Goal: Complete application form

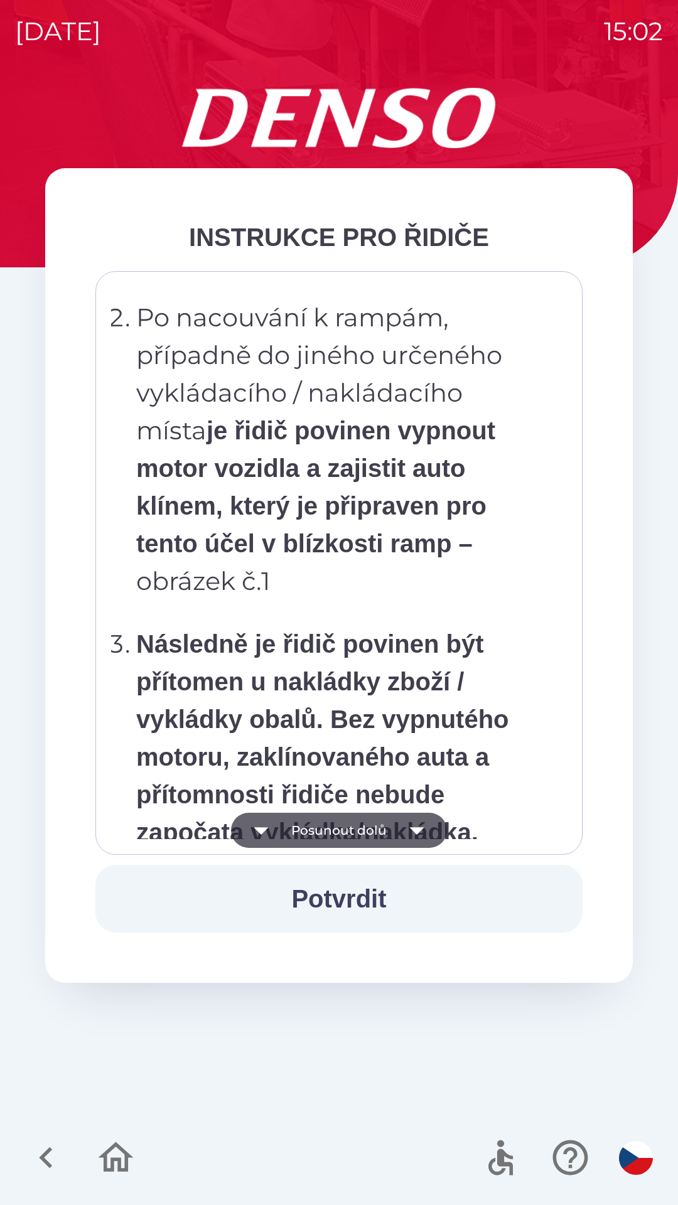
click at [341, 600] on p "Po nacouvání k rampám, případně do jiného určeného vykládacího / nakládacího mí…" at bounding box center [342, 449] width 413 height 301
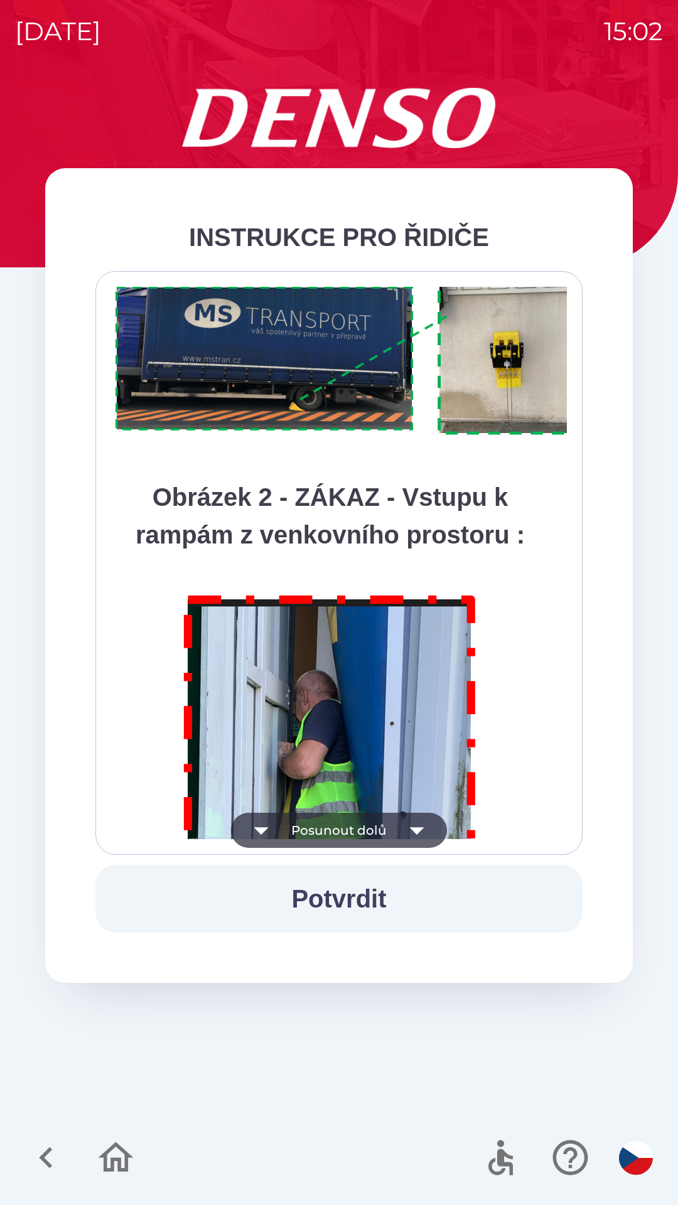
scroll to position [7050, 0]
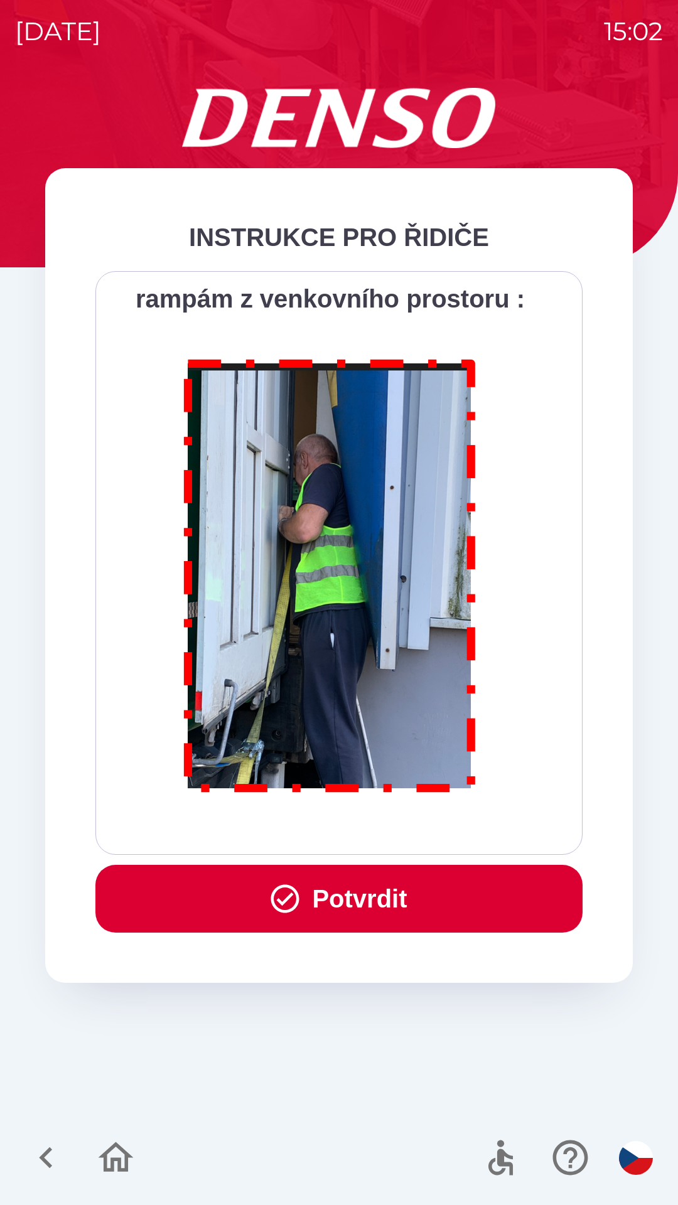
click at [313, 897] on button "Potvrdit" at bounding box center [338, 899] width 487 height 68
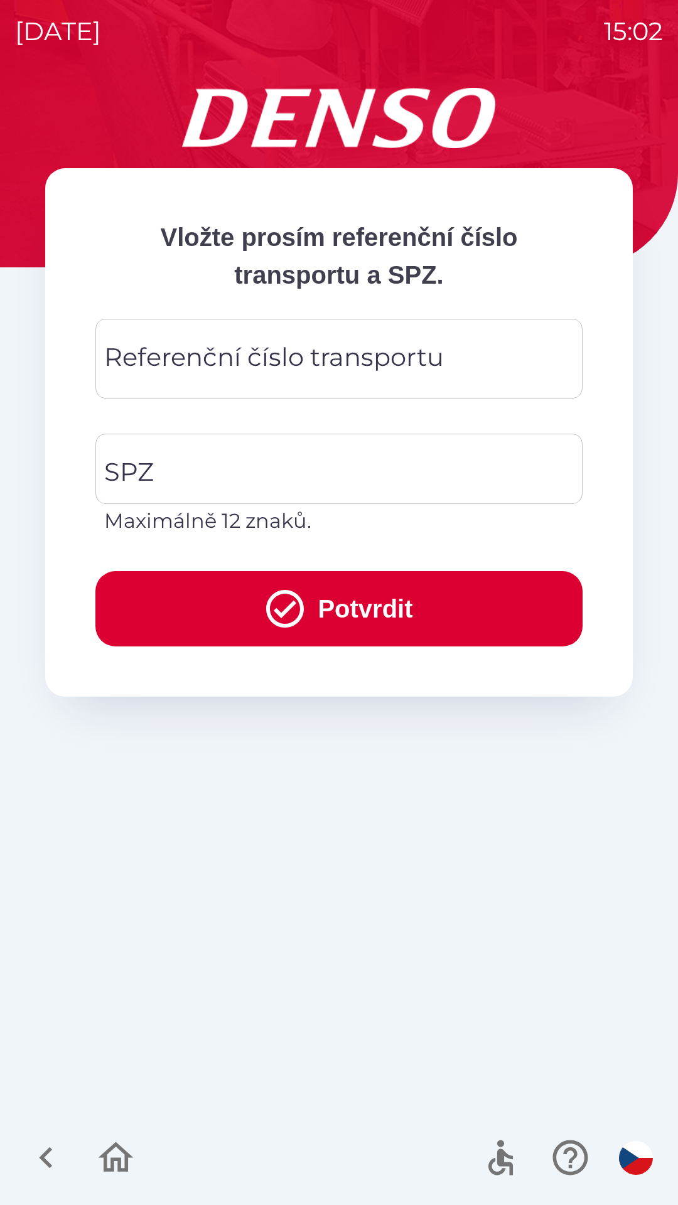
click at [178, 370] on div "Referenční číslo transportu Referenční číslo transportu" at bounding box center [338, 359] width 487 height 80
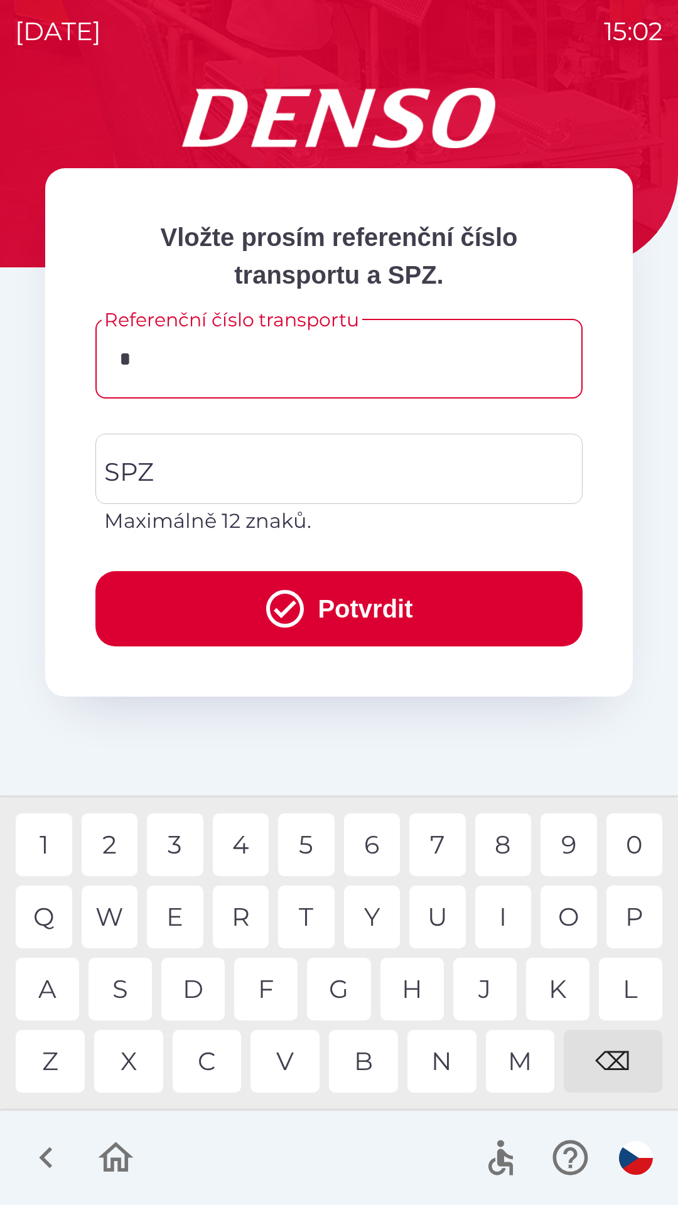
click at [202, 981] on div "D" at bounding box center [192, 988] width 63 height 63
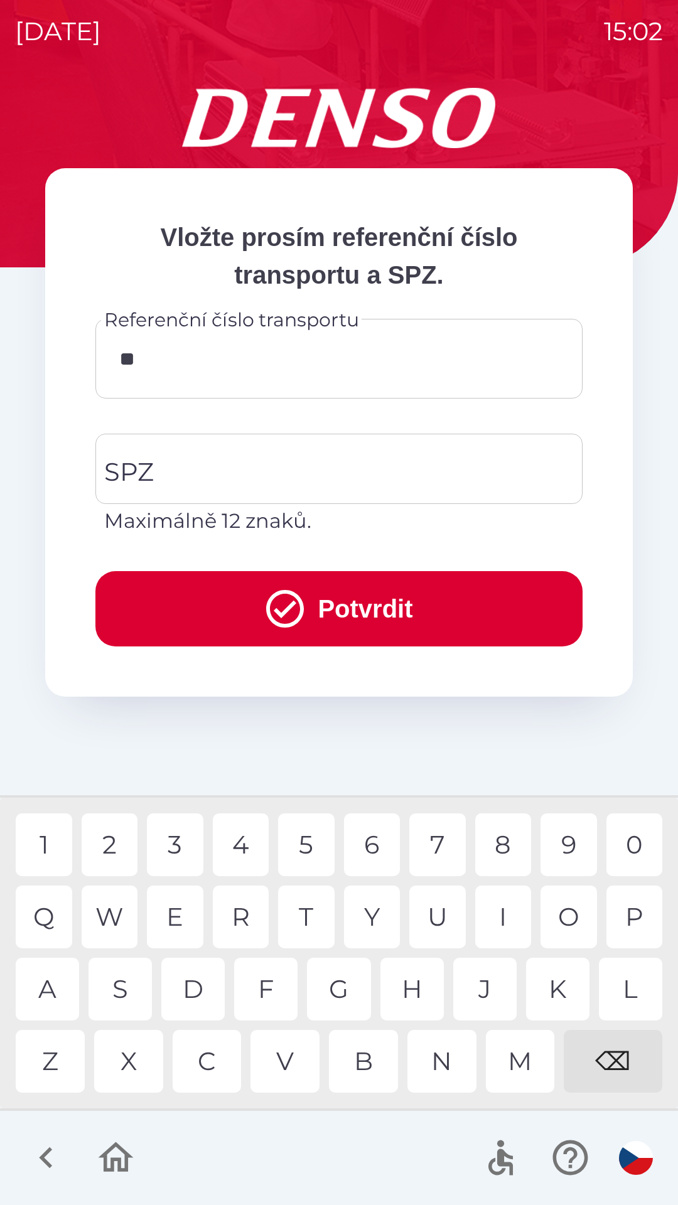
click at [559, 993] on div "K" at bounding box center [557, 988] width 63 height 63
type input "******"
click at [144, 516] on p "Maximálně 12 znaků." at bounding box center [338, 521] width 469 height 30
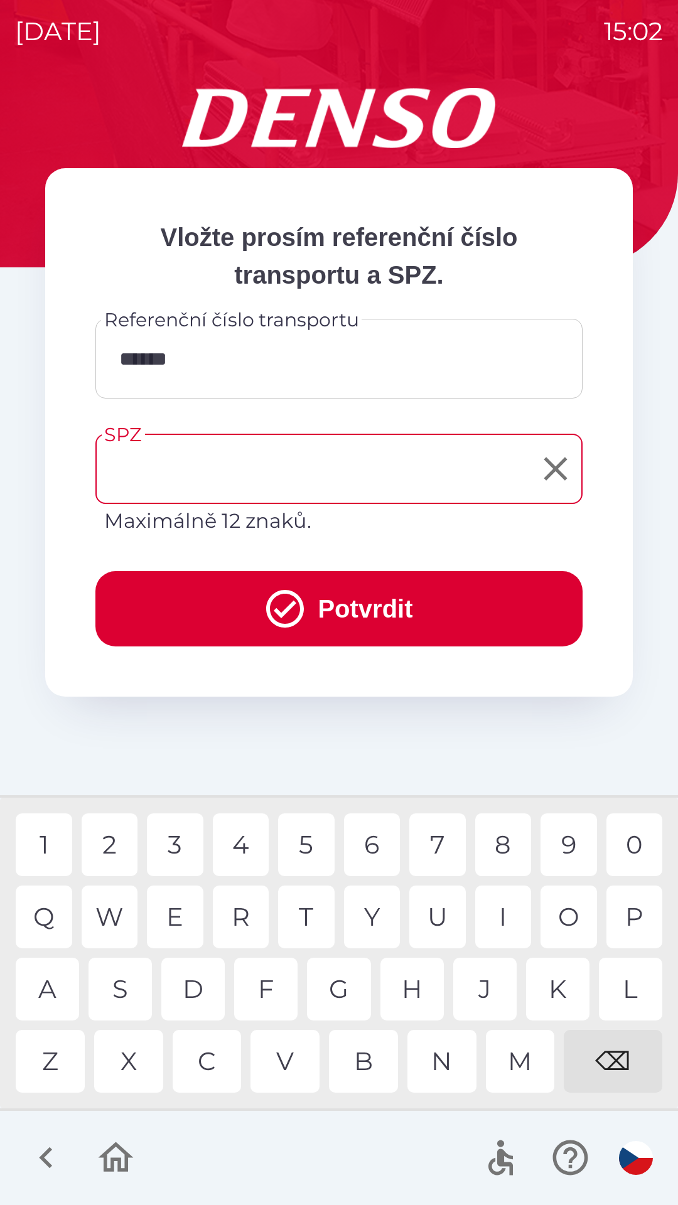
type input "*"
click at [612, 1057] on div "⌫" at bounding box center [612, 1061] width 98 height 63
click at [174, 838] on div "3" at bounding box center [175, 844] width 56 height 63
type input "*******"
click at [346, 594] on button "Potvrdit" at bounding box center [338, 608] width 487 height 75
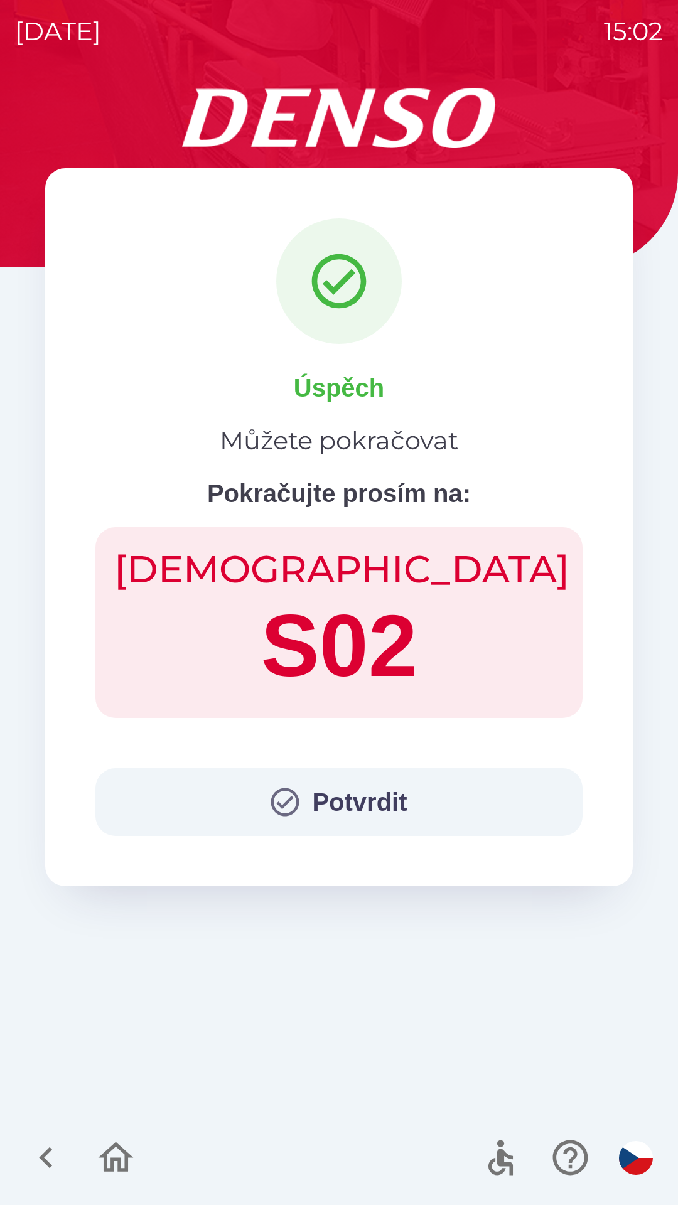
click at [320, 803] on button "Potvrdit" at bounding box center [338, 802] width 487 height 68
